Goal: Information Seeking & Learning: Learn about a topic

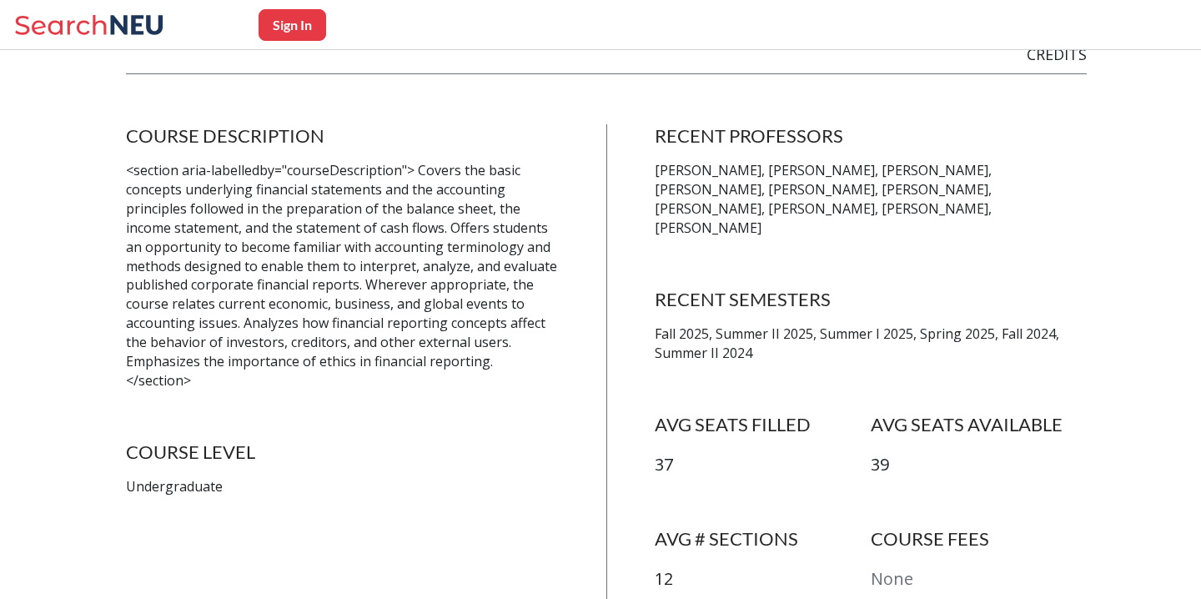
scroll to position [291, 0]
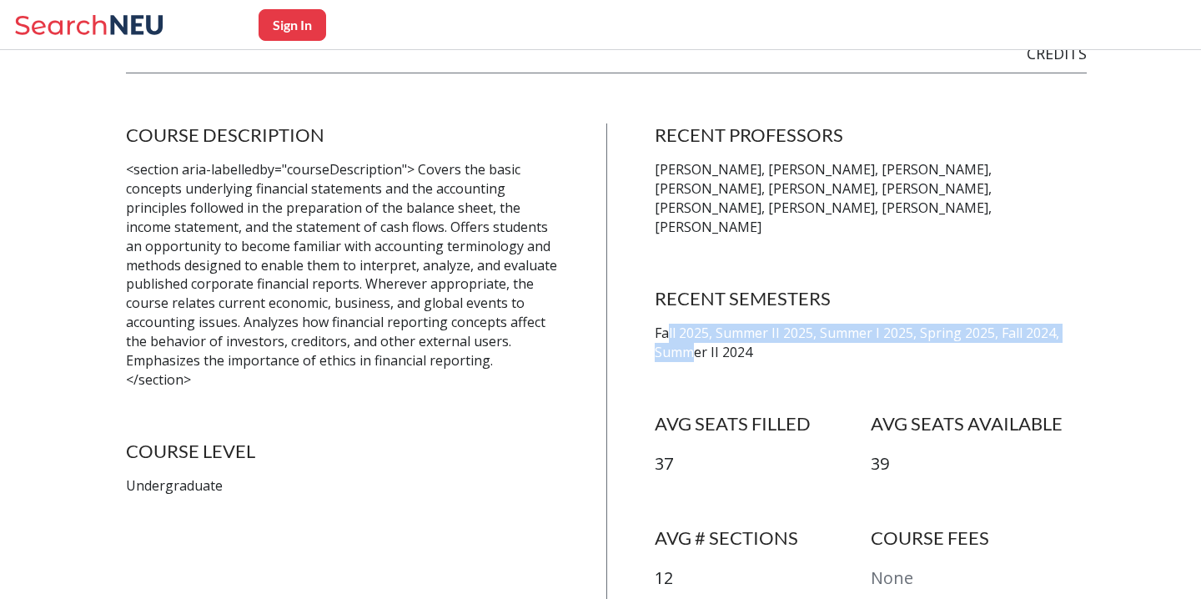
drag, startPoint x: 665, startPoint y: 321, endPoint x: 694, endPoint y: 338, distance: 33.6
click at [694, 338] on p "Fall 2025, Summer II 2025, Summer I 2025, Spring 2025, Fall 2024, Summer II 2024" at bounding box center [871, 343] width 432 height 38
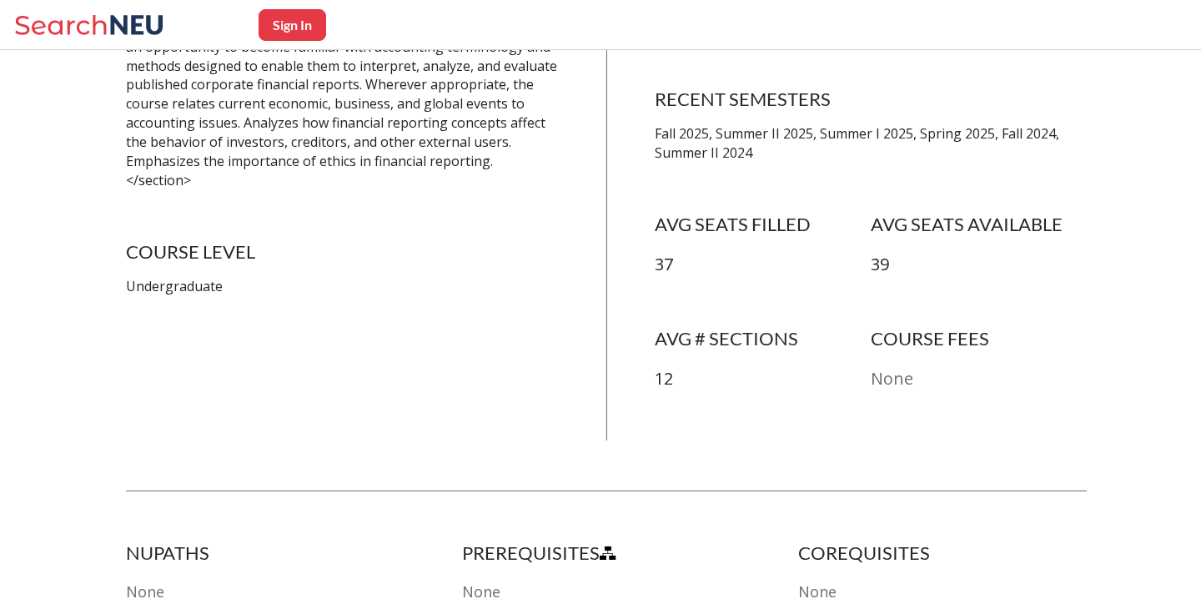
scroll to position [0, 0]
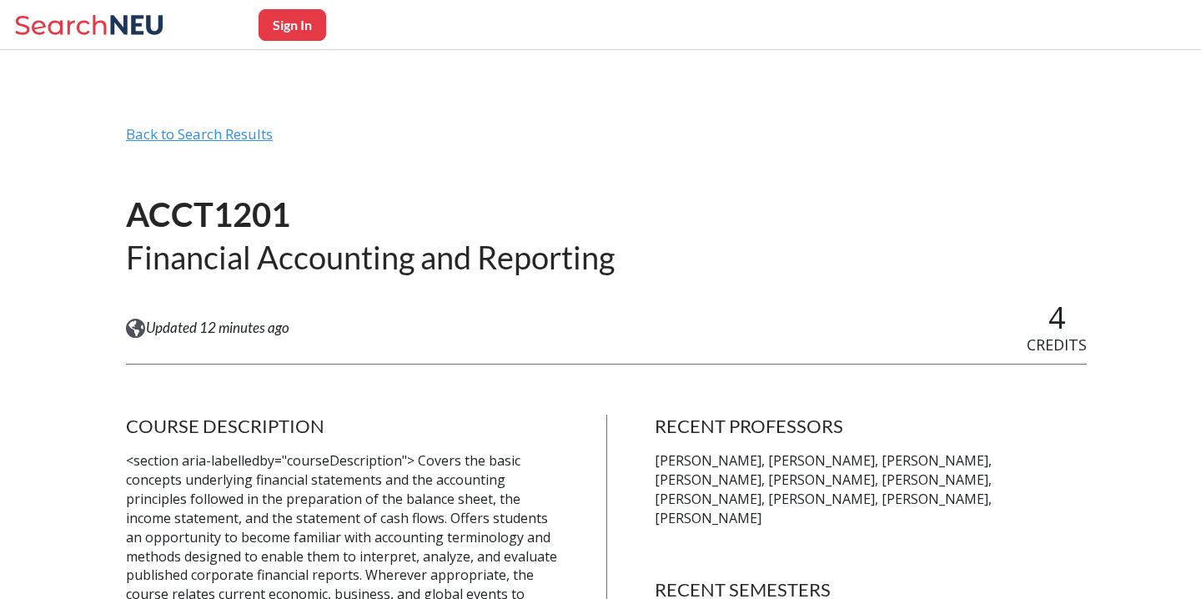
click at [248, 134] on div "Back to Search Results" at bounding box center [606, 141] width 961 height 32
click at [231, 146] on div "Back to Search Results" at bounding box center [606, 141] width 961 height 32
click at [347, 198] on h1 "ACCT1201" at bounding box center [370, 215] width 489 height 43
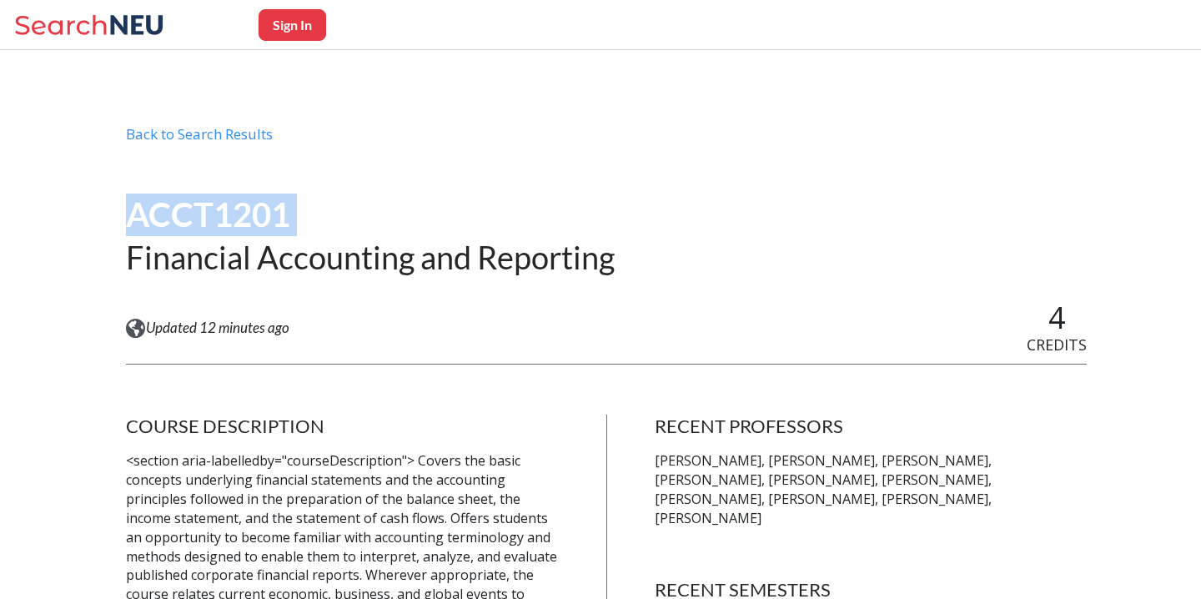
click at [347, 198] on h1 "ACCT1201" at bounding box center [370, 215] width 489 height 43
